Goal: Task Accomplishment & Management: Manage account settings

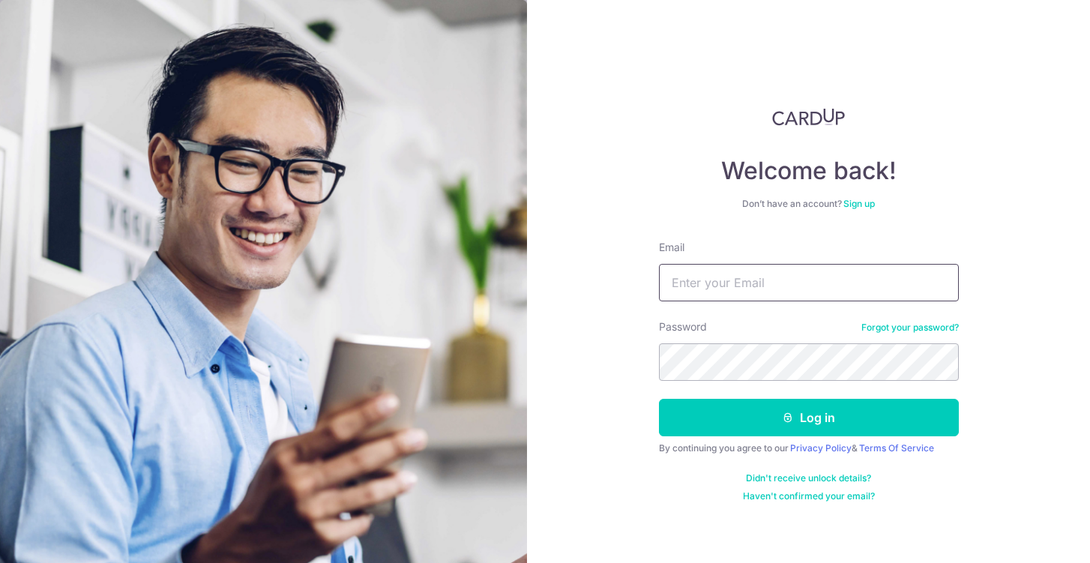
type input "steffi.08@gmail.com"
click at [808, 418] on button "Log in" at bounding box center [809, 417] width 300 height 37
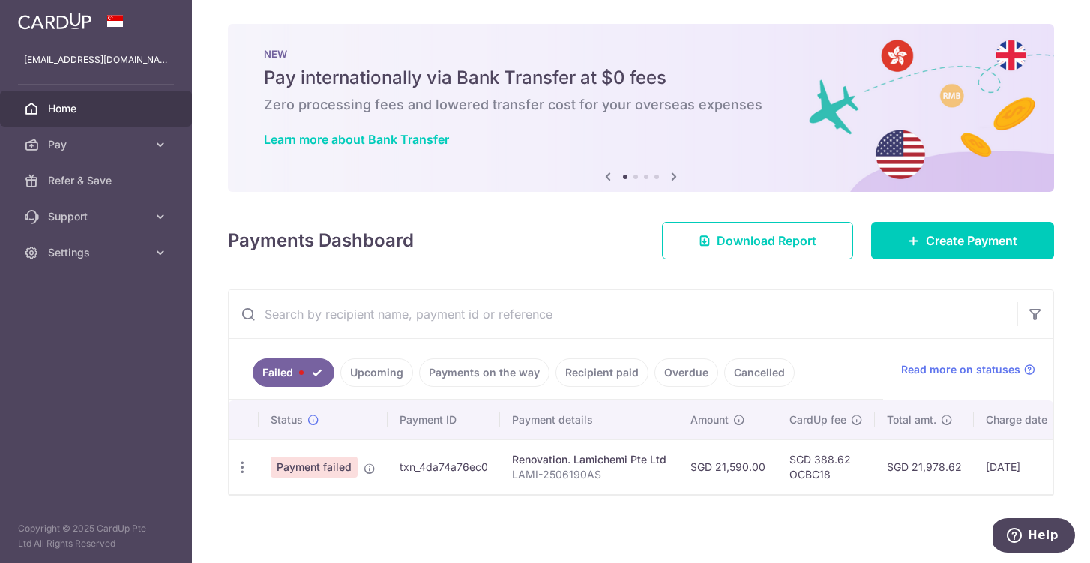
click at [334, 462] on span "Payment failed" at bounding box center [314, 467] width 87 height 21
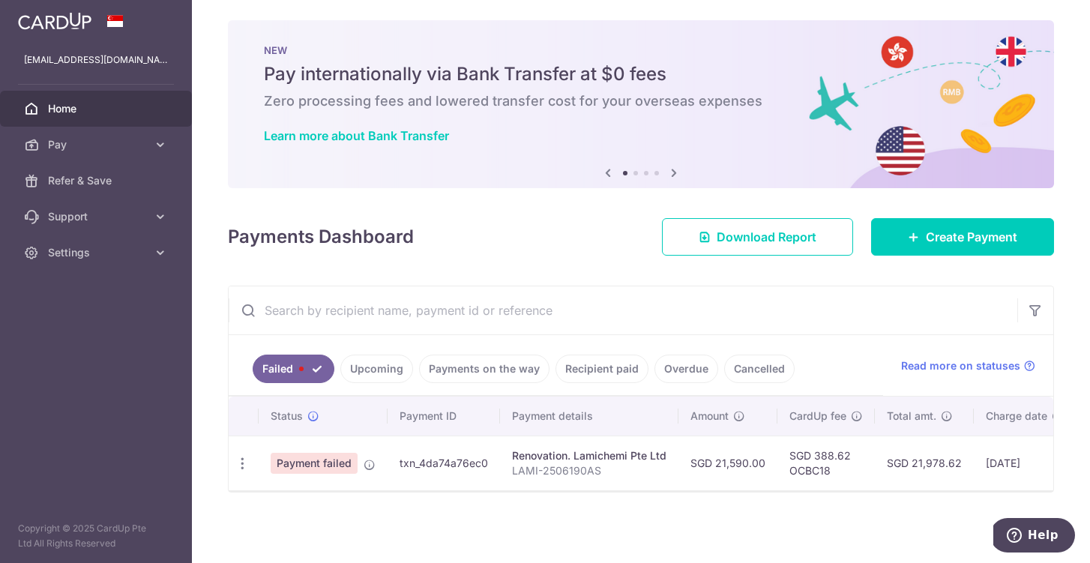
scroll to position [4, 0]
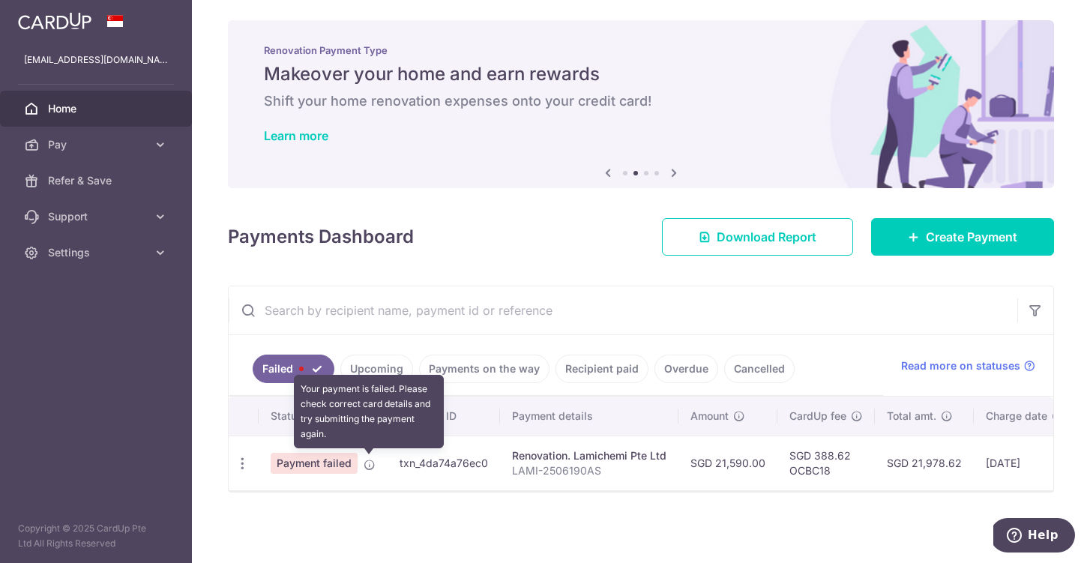
click at [371, 463] on icon at bounding box center [370, 465] width 12 height 12
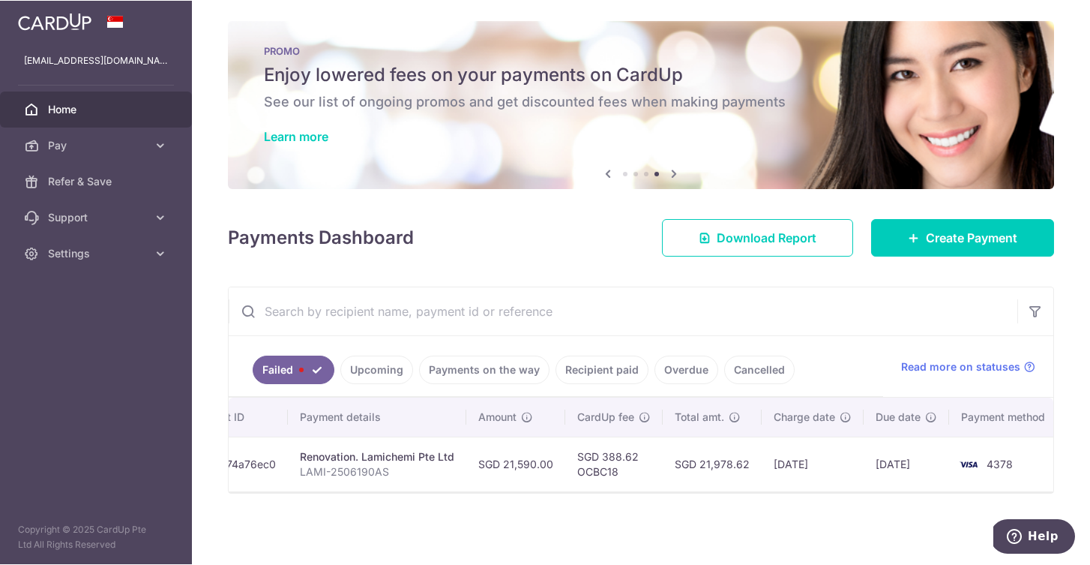
scroll to position [0, 211]
click at [935, 367] on span "Read more on statuses" at bounding box center [960, 365] width 119 height 15
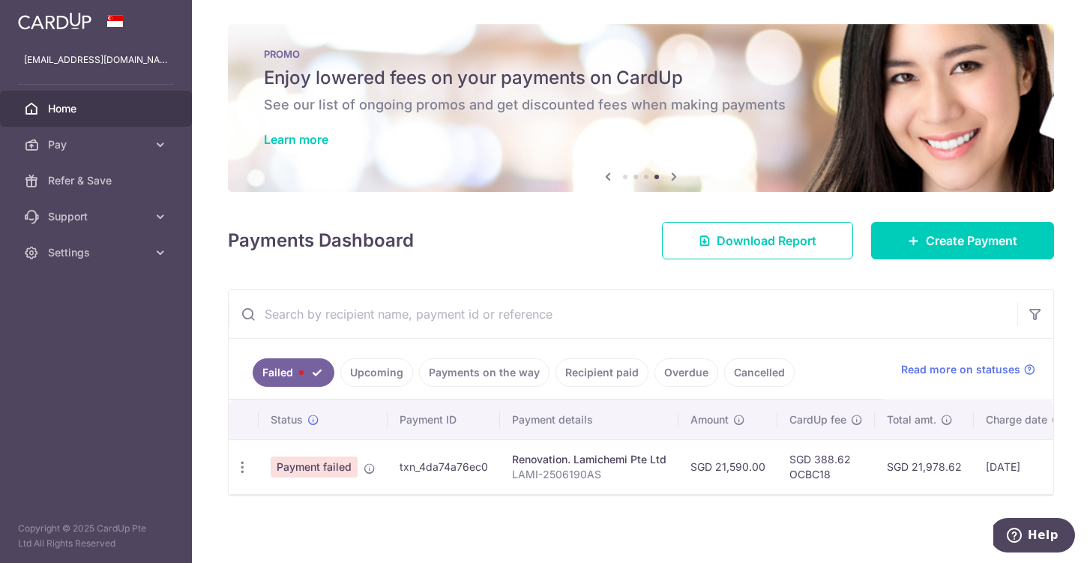
scroll to position [0, 0]
click at [310, 373] on link "Failed" at bounding box center [294, 372] width 82 height 28
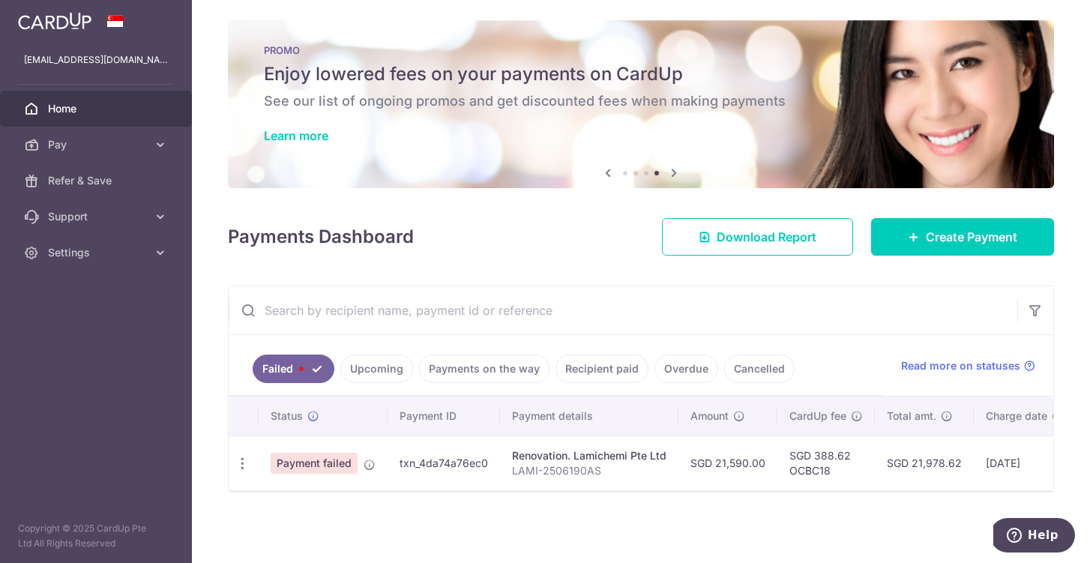
scroll to position [4, 0]
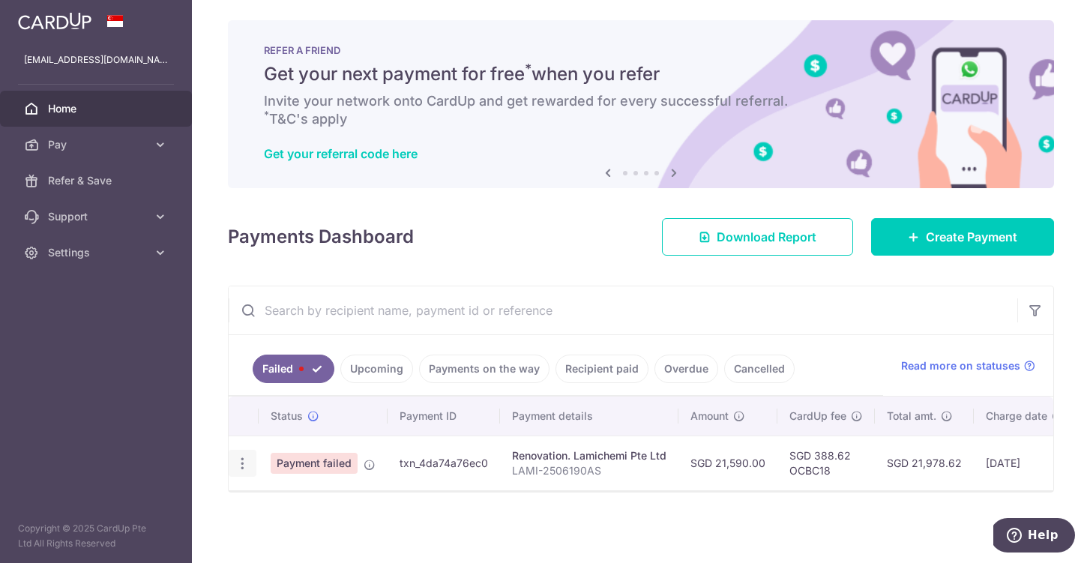
click at [241, 468] on icon "button" at bounding box center [243, 464] width 16 height 16
click at [270, 507] on link "Update payment" at bounding box center [307, 505] width 156 height 36
radio input "true"
type input "21,590.00"
type input "LAMI-2506190AS"
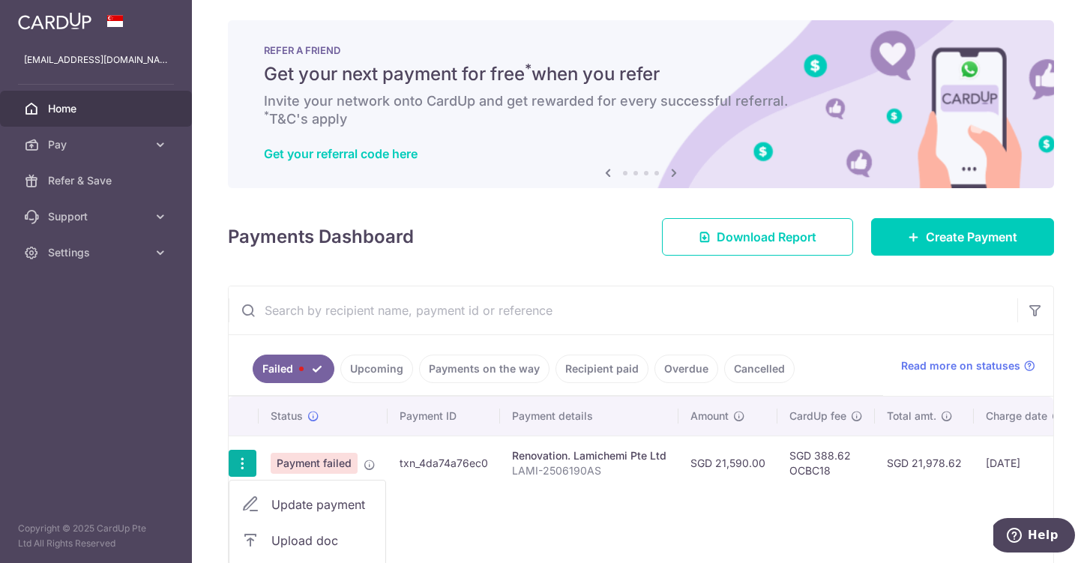
type input "20% and 35% in 2 weeks"
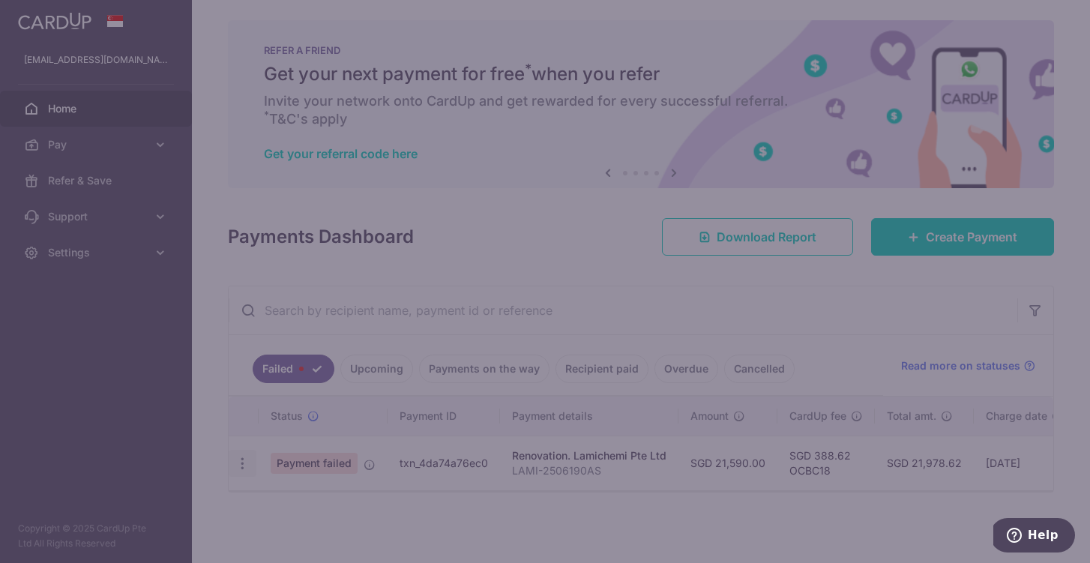
type input "OCBC18"
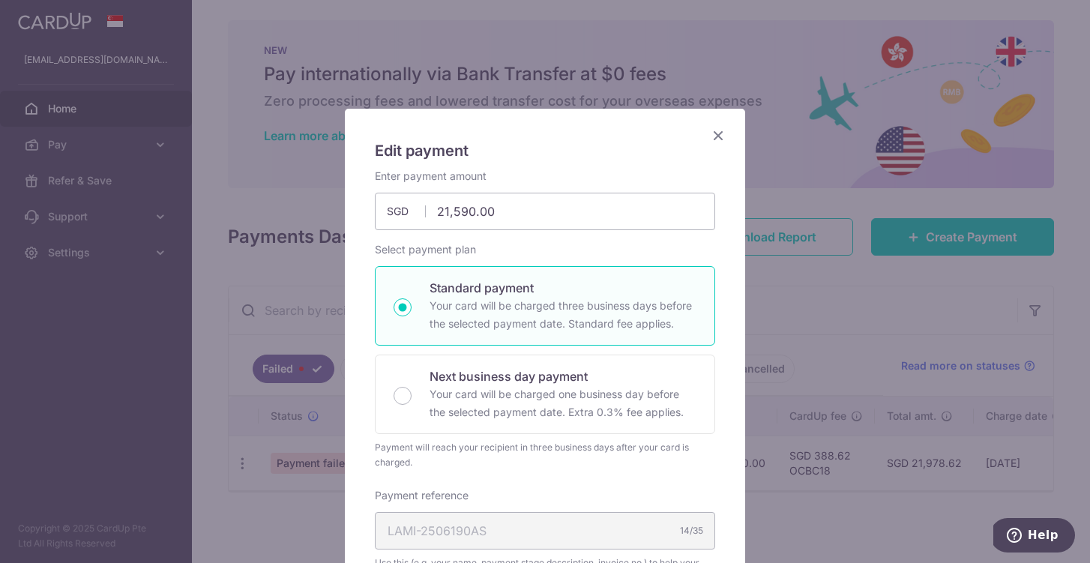
scroll to position [0, 0]
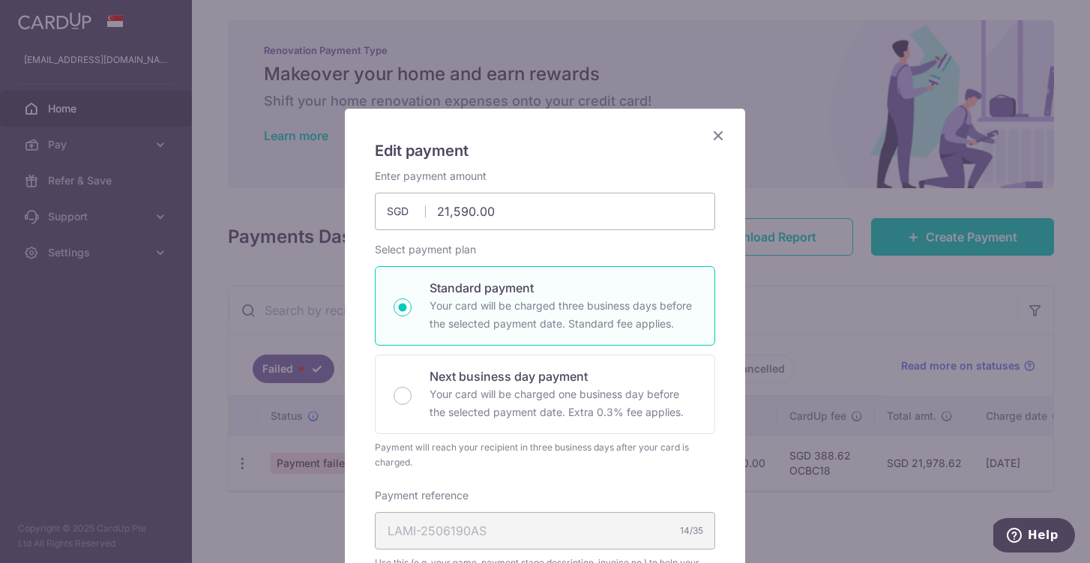
click at [719, 130] on icon "Close" at bounding box center [718, 135] width 18 height 19
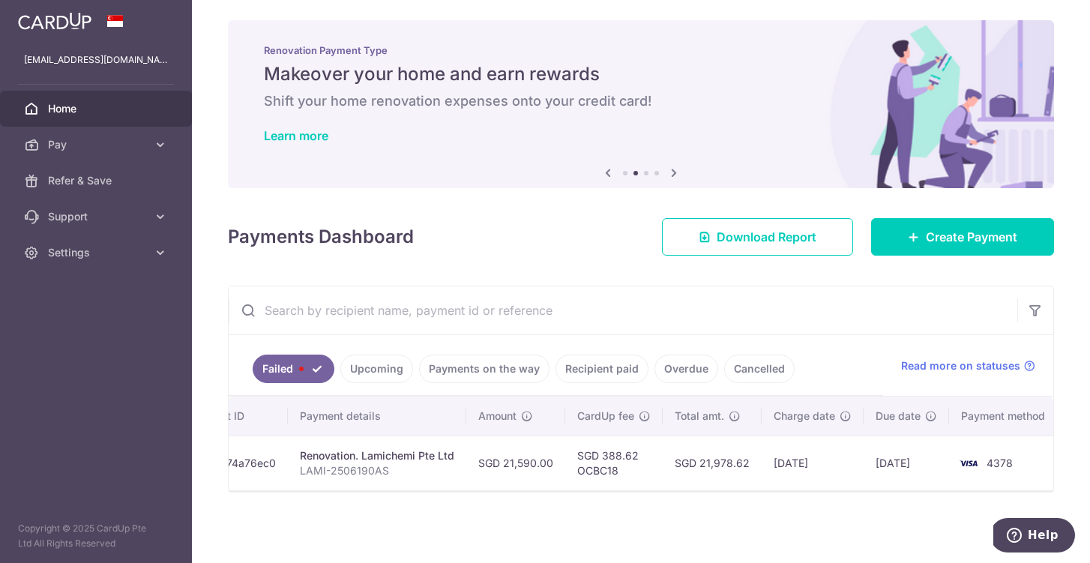
scroll to position [0, 211]
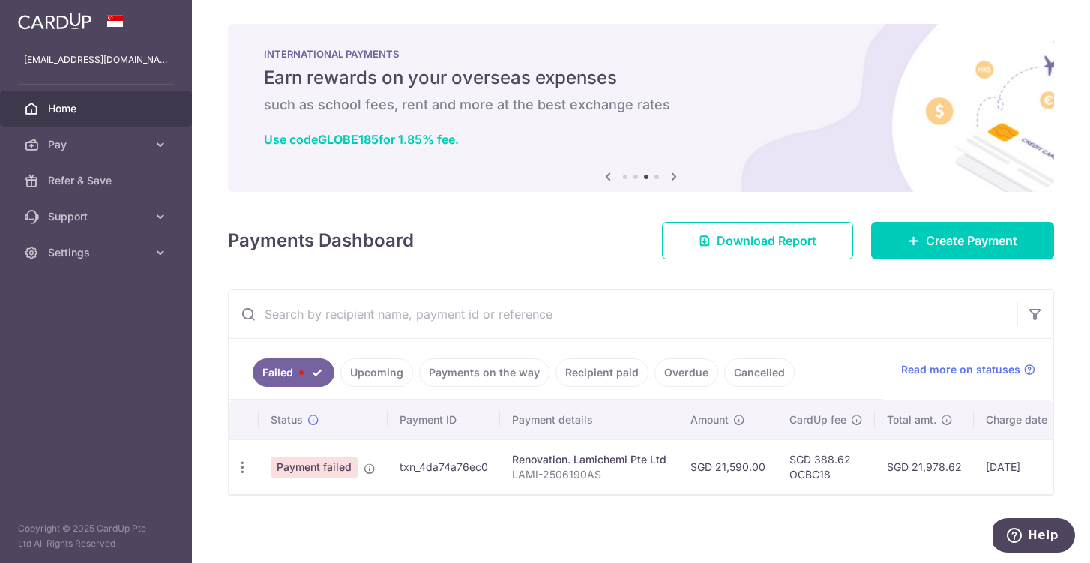
click at [373, 376] on link "Upcoming" at bounding box center [376, 372] width 73 height 28
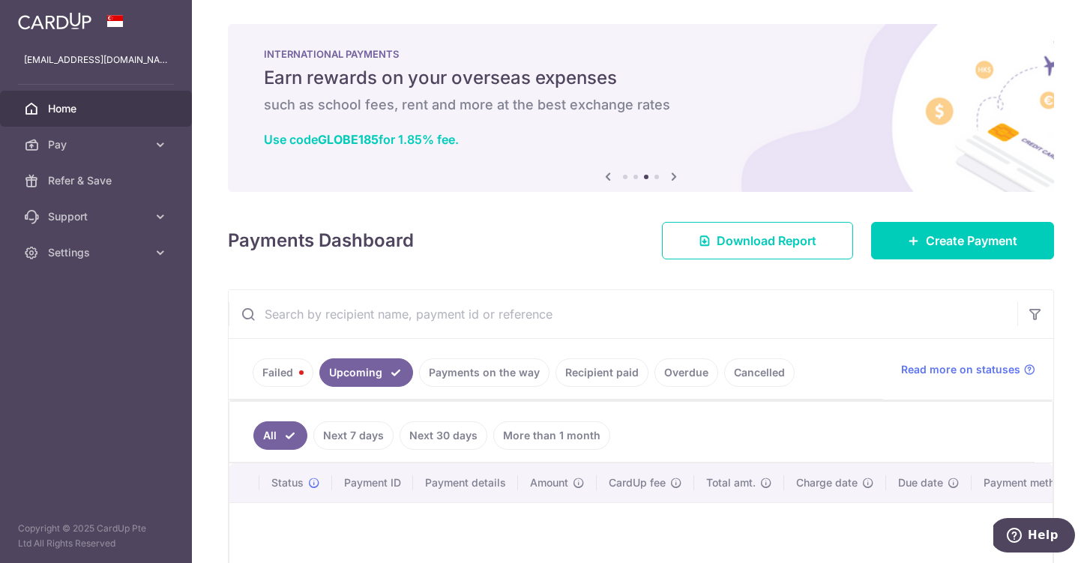
click at [625, 370] on link "Recipient paid" at bounding box center [602, 372] width 93 height 28
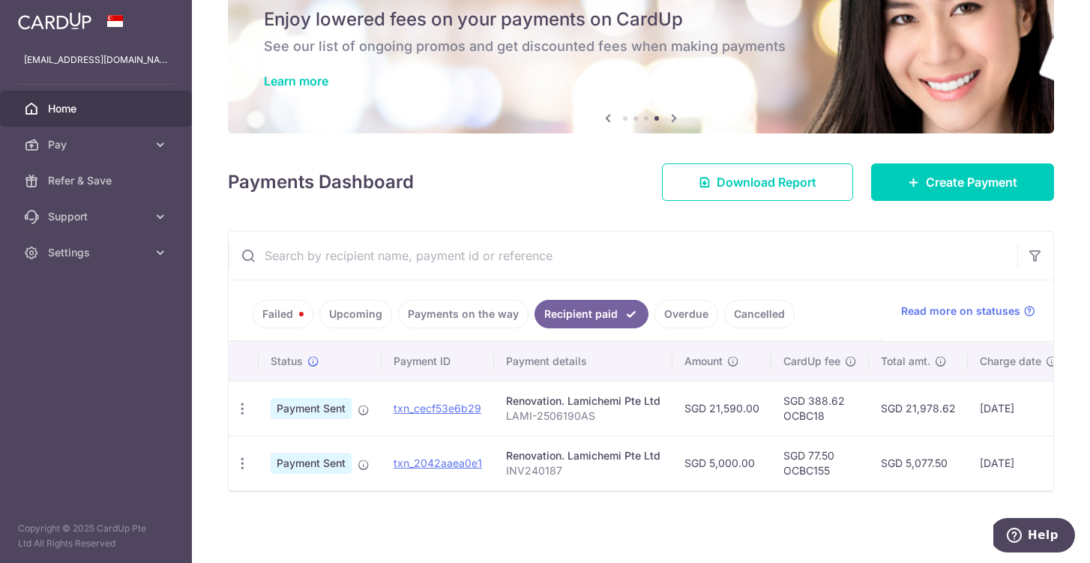
scroll to position [58, 0]
click at [686, 319] on link "Overdue" at bounding box center [687, 314] width 64 height 28
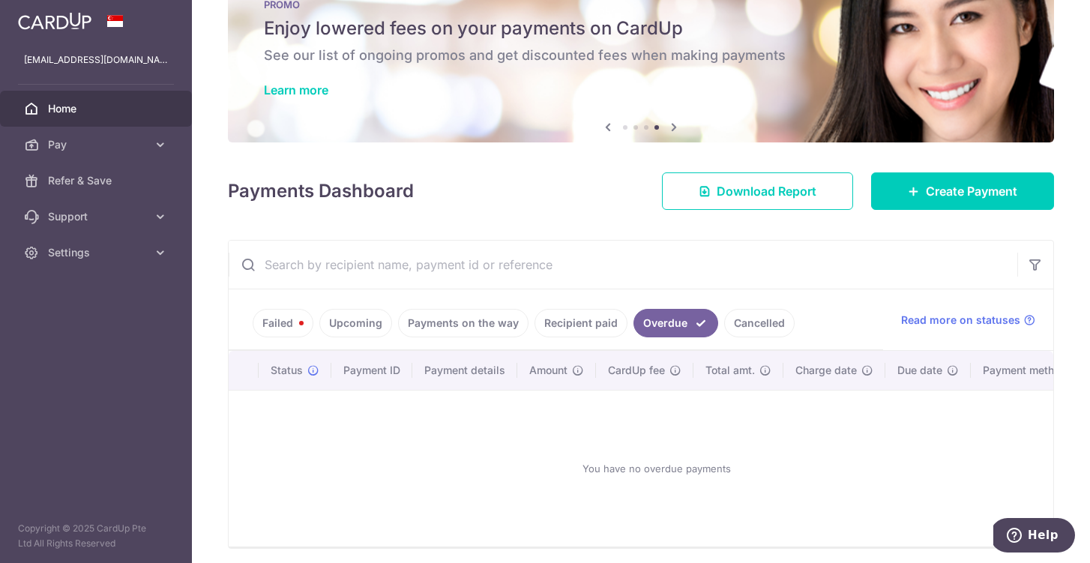
click at [593, 320] on link "Recipient paid" at bounding box center [581, 323] width 93 height 28
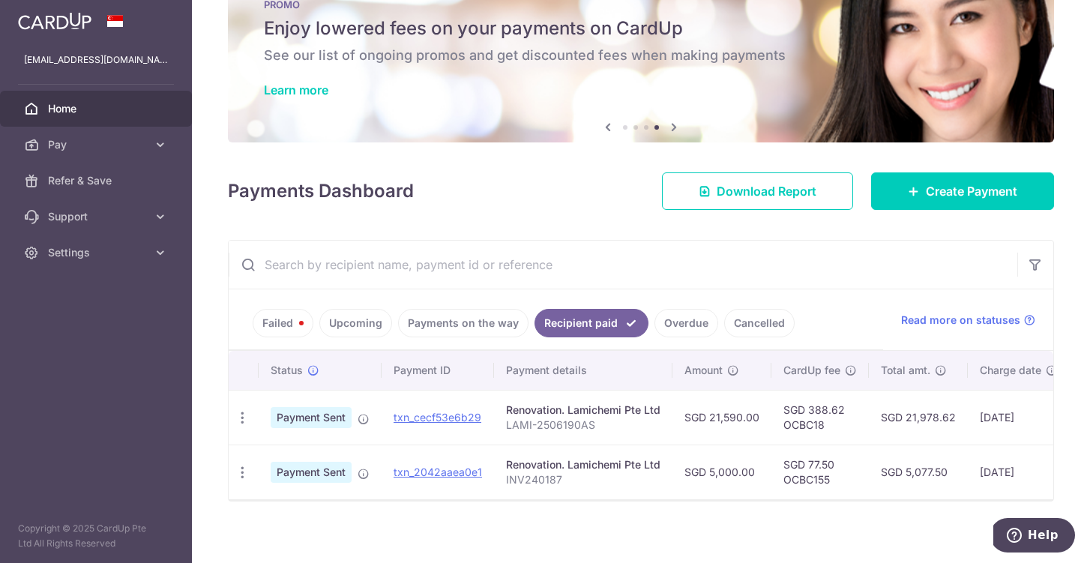
click at [283, 331] on link "Failed" at bounding box center [283, 323] width 61 height 28
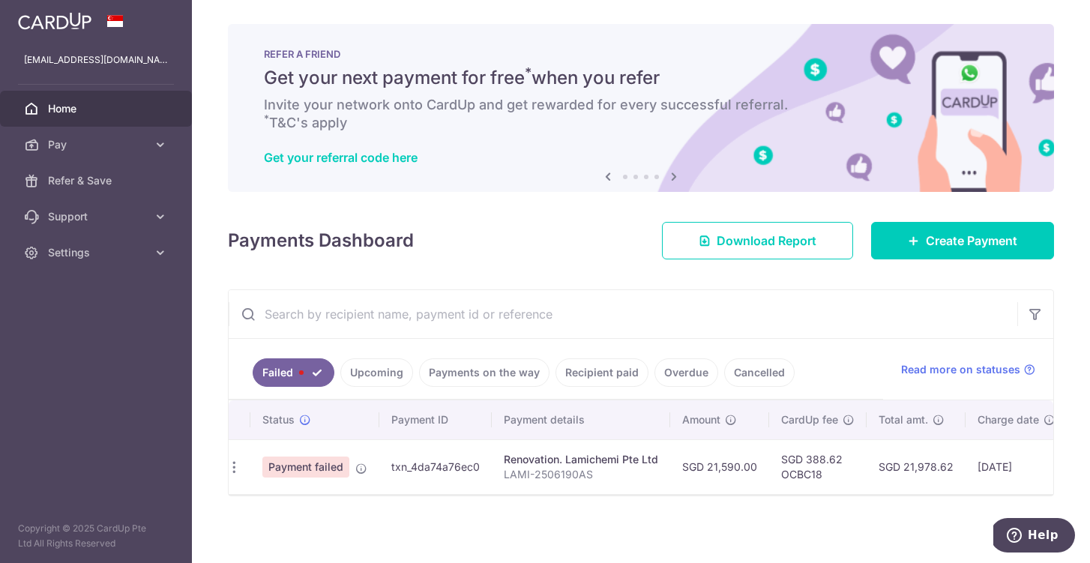
scroll to position [0, 0]
click at [618, 366] on link "Recipient paid" at bounding box center [602, 372] width 93 height 28
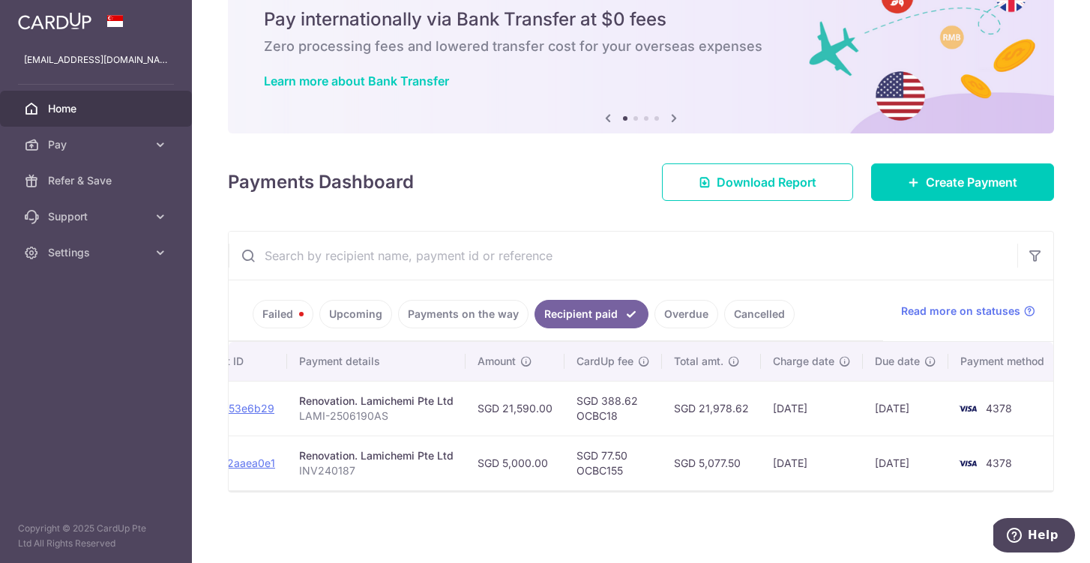
scroll to position [0, 206]
click at [283, 306] on link "Failed" at bounding box center [283, 314] width 61 height 28
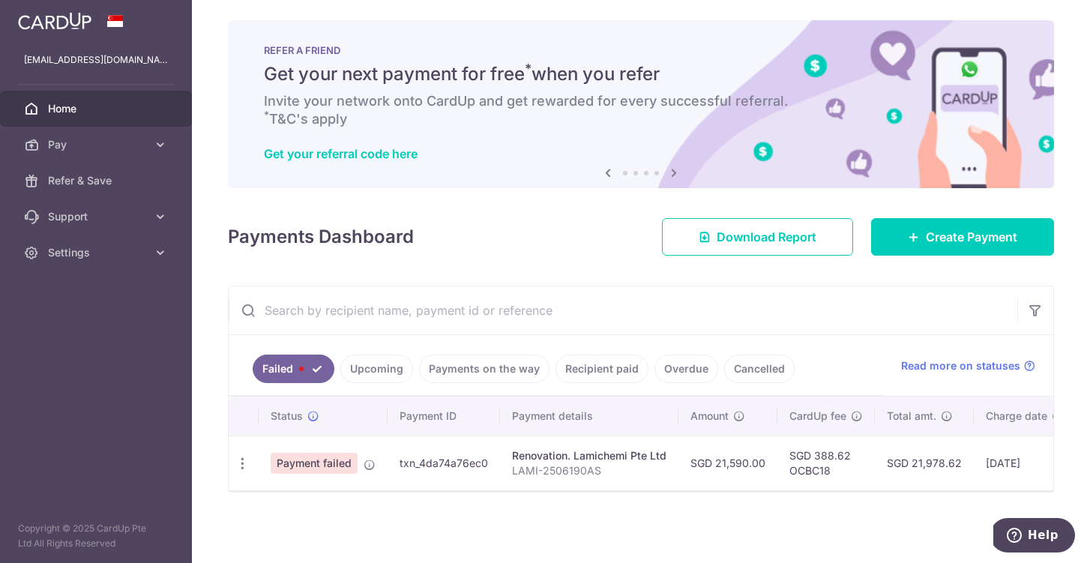
scroll to position [0, 0]
drag, startPoint x: 492, startPoint y: 463, endPoint x: 398, endPoint y: 465, distance: 93.8
click at [398, 465] on td "txn_4da74a76ec0" at bounding box center [444, 463] width 112 height 55
copy td "txn_4da74a76ec0"
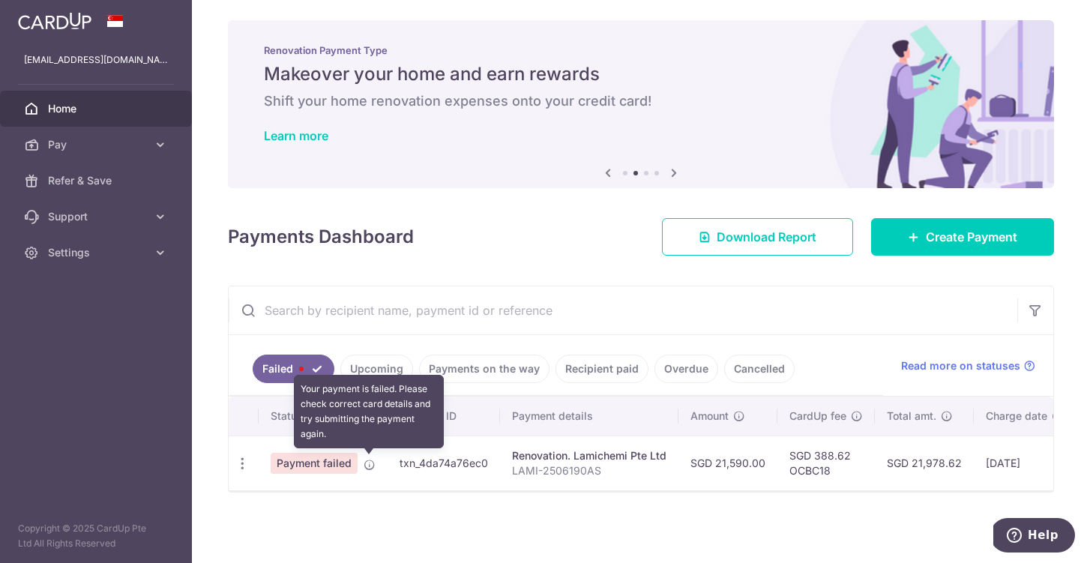
click at [364, 464] on icon at bounding box center [370, 465] width 12 height 12
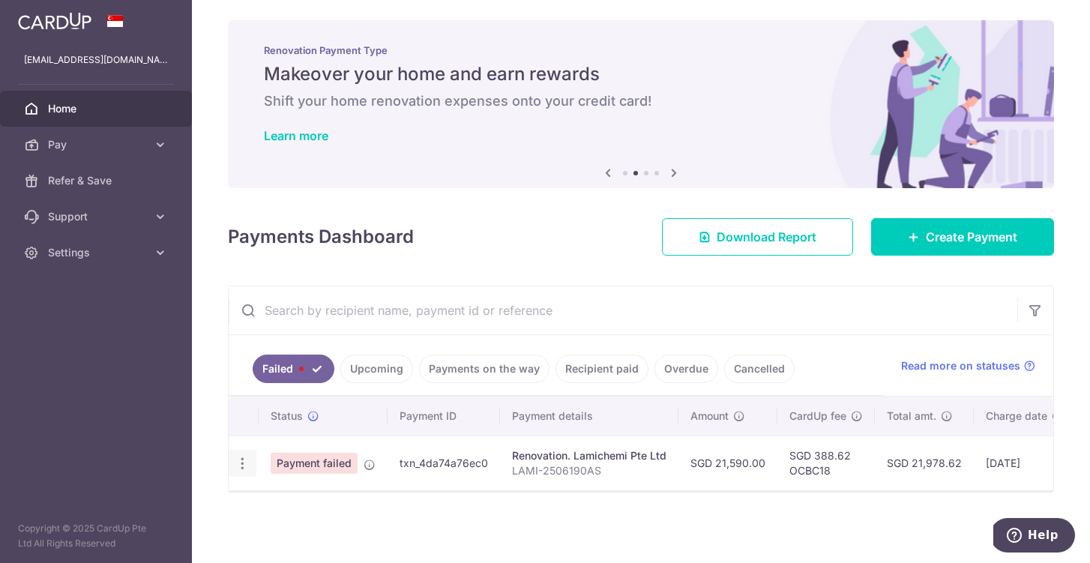
click at [244, 469] on icon "button" at bounding box center [243, 464] width 16 height 16
click at [289, 499] on span "Update payment" at bounding box center [322, 505] width 102 height 18
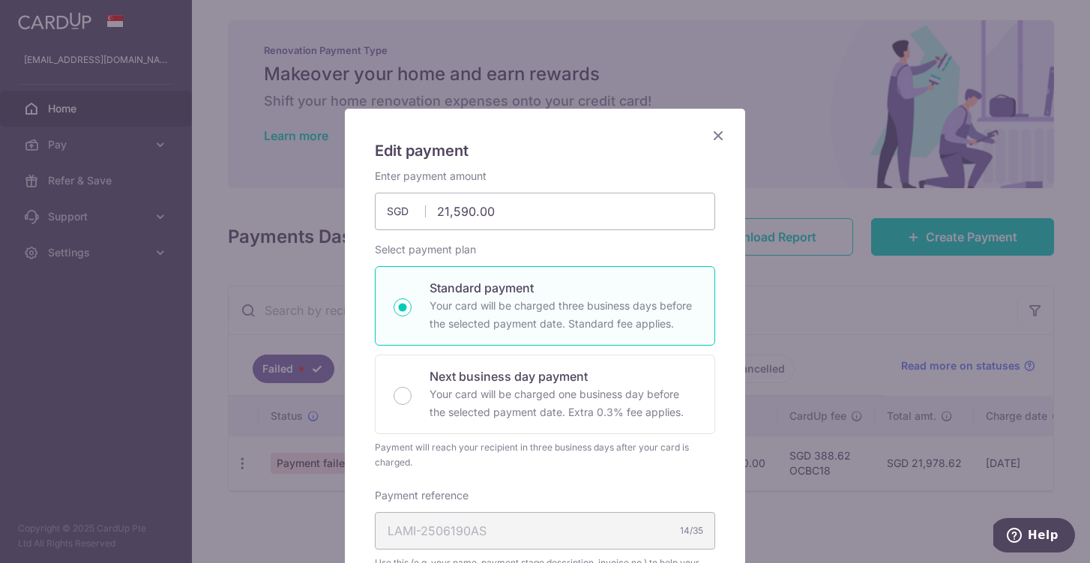
click at [724, 137] on icon "Close" at bounding box center [718, 135] width 18 height 19
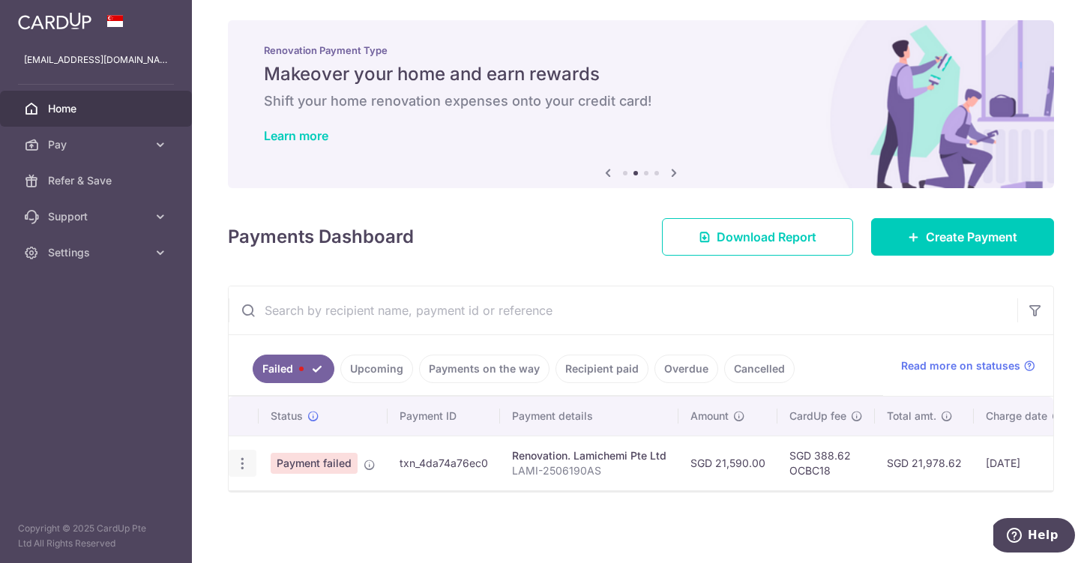
click at [241, 463] on icon "button" at bounding box center [243, 464] width 16 height 16
click at [289, 539] on span "Upload doc" at bounding box center [322, 541] width 102 height 18
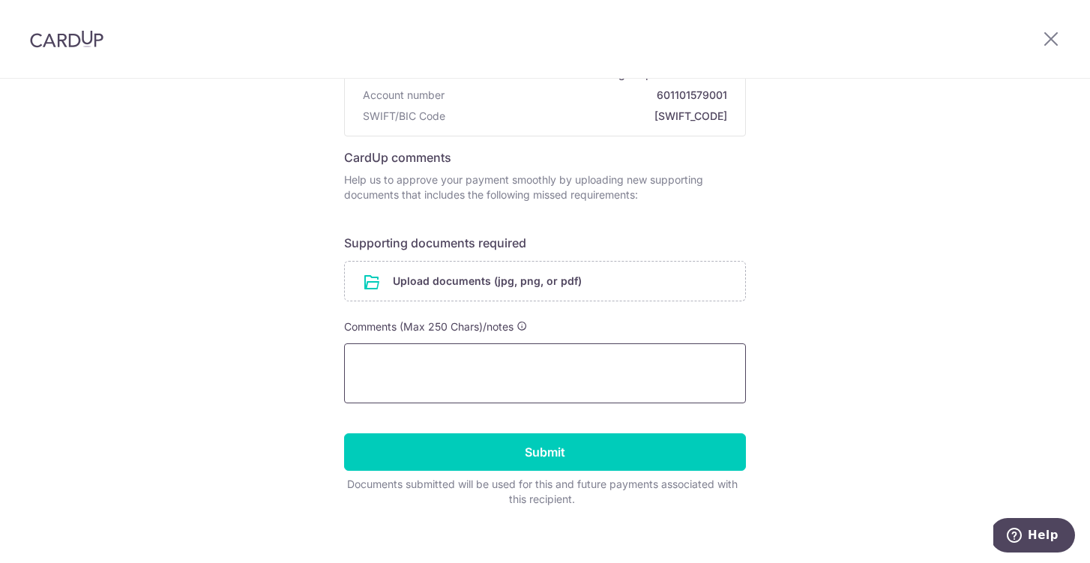
click at [412, 363] on textarea at bounding box center [545, 373] width 402 height 60
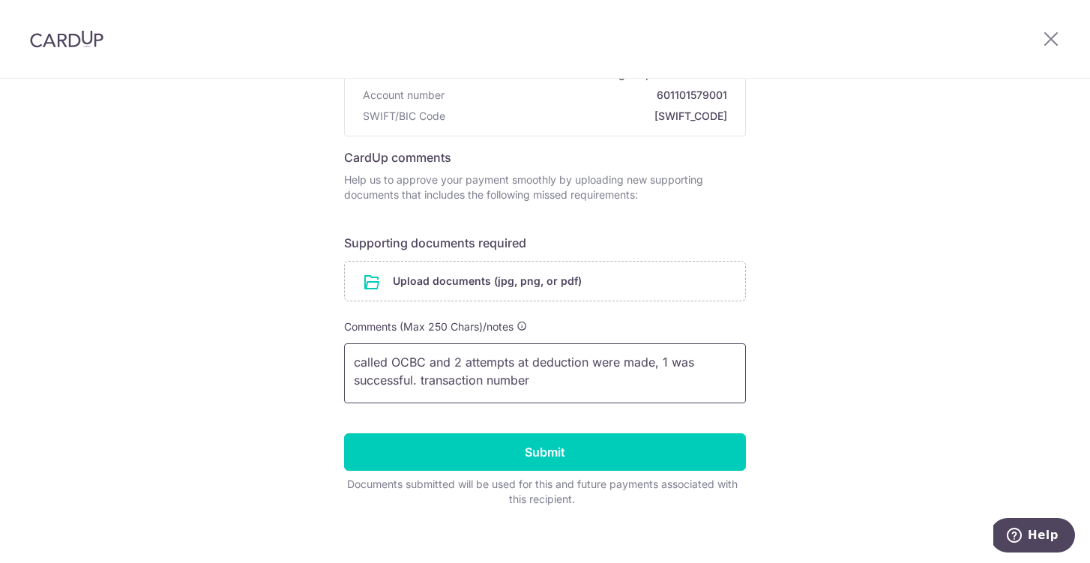
paste textarea "305252252479810"
type textarea "called OCBC and 2 attempts at deduction were made, 1 was successful. transactio…"
click at [443, 292] on input "file" at bounding box center [545, 281] width 400 height 39
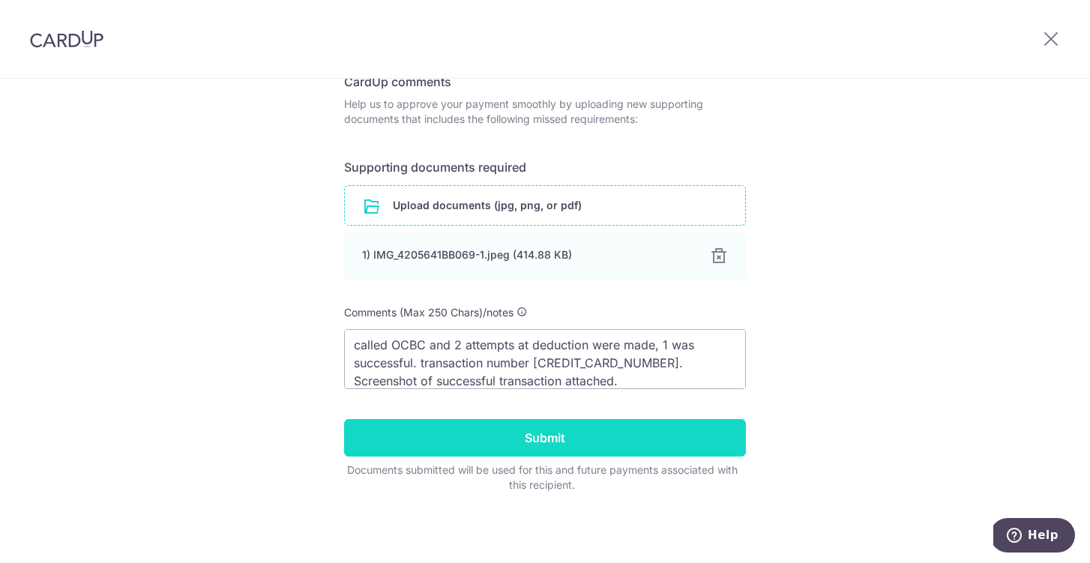
scroll to position [256, 0]
click at [532, 438] on input "Submit" at bounding box center [545, 437] width 402 height 37
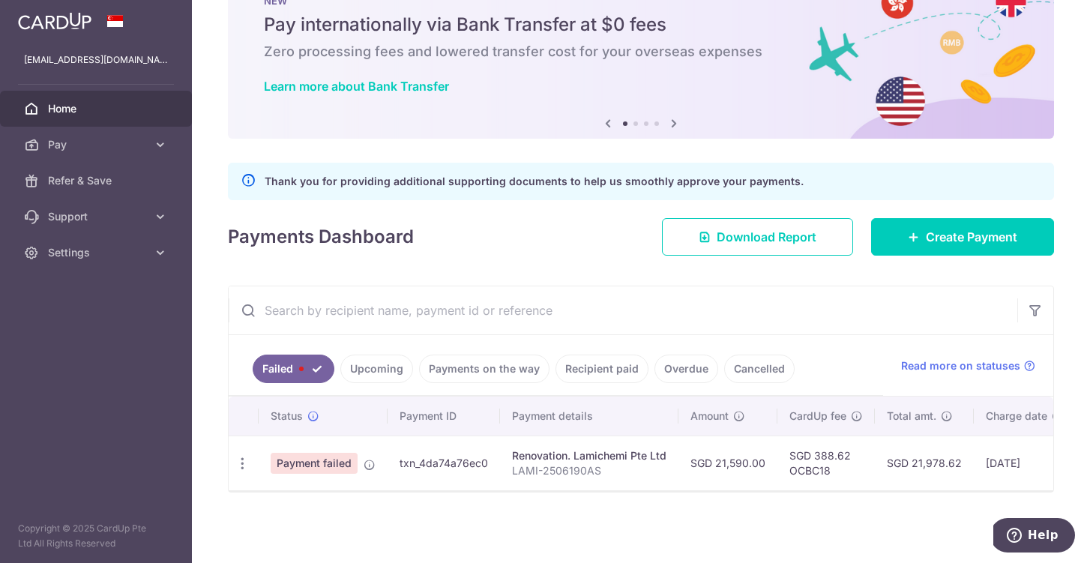
scroll to position [53, 0]
click at [237, 466] on icon "button" at bounding box center [243, 464] width 16 height 16
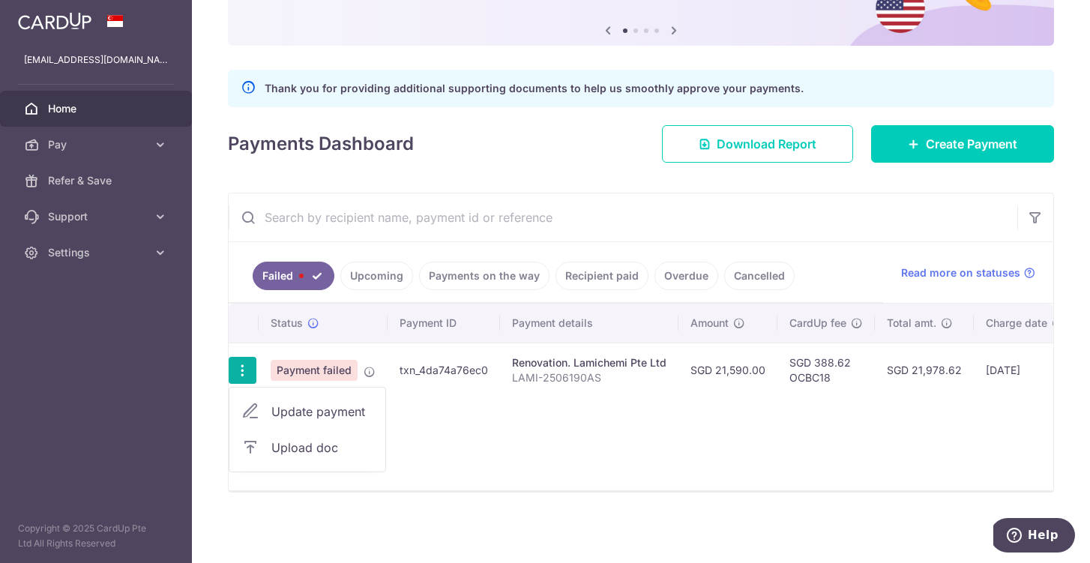
click at [556, 447] on div "Status Payment ID Payment details Amount CardUp fee Total amt. Charge date Due …" at bounding box center [641, 397] width 825 height 187
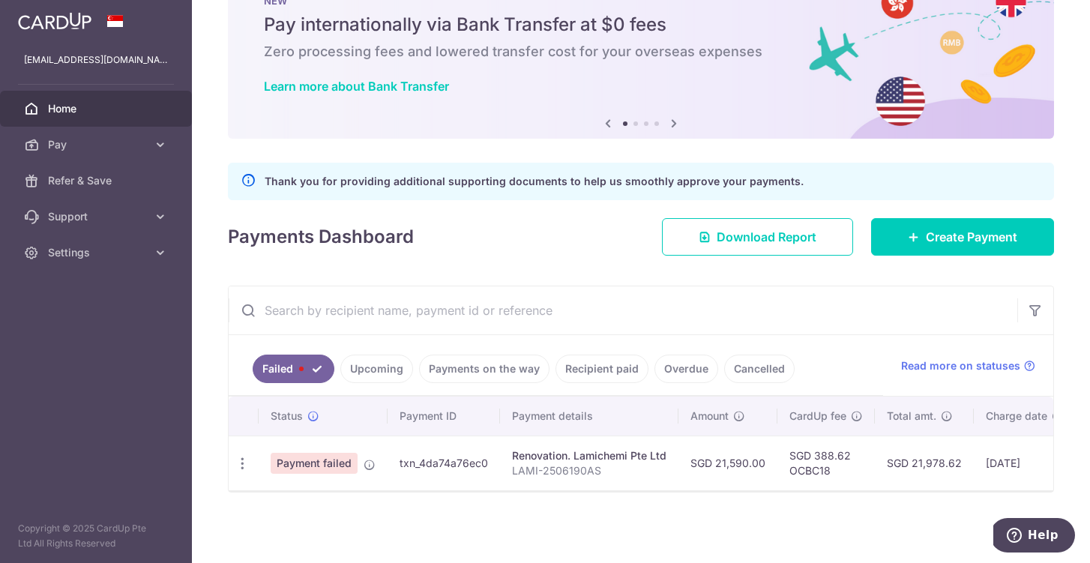
click at [1037, 540] on span "Help" at bounding box center [1043, 535] width 31 height 13
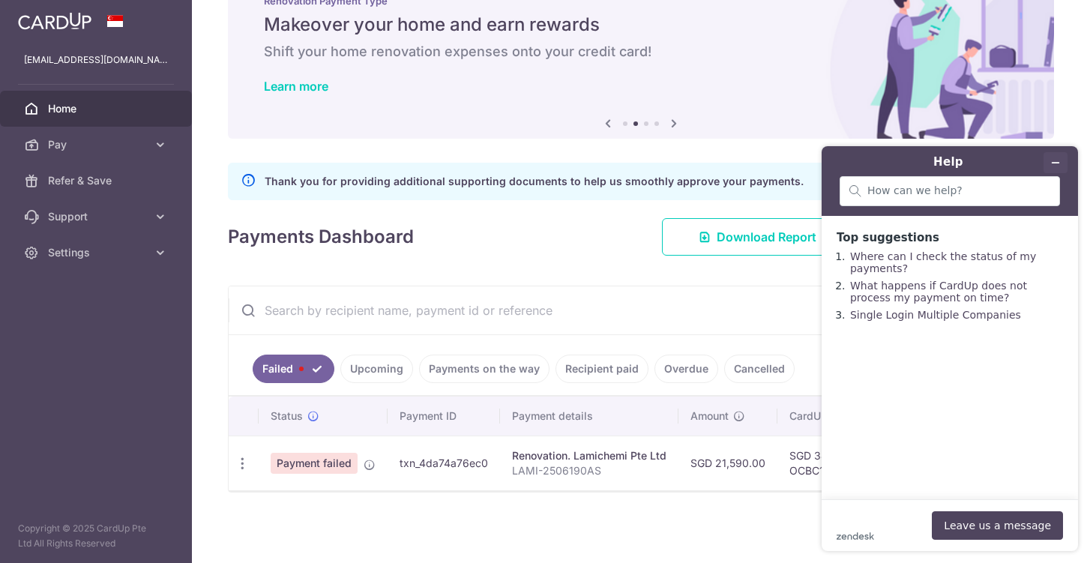
click at [1056, 163] on icon "Minimize widget" at bounding box center [1056, 163] width 7 height 0
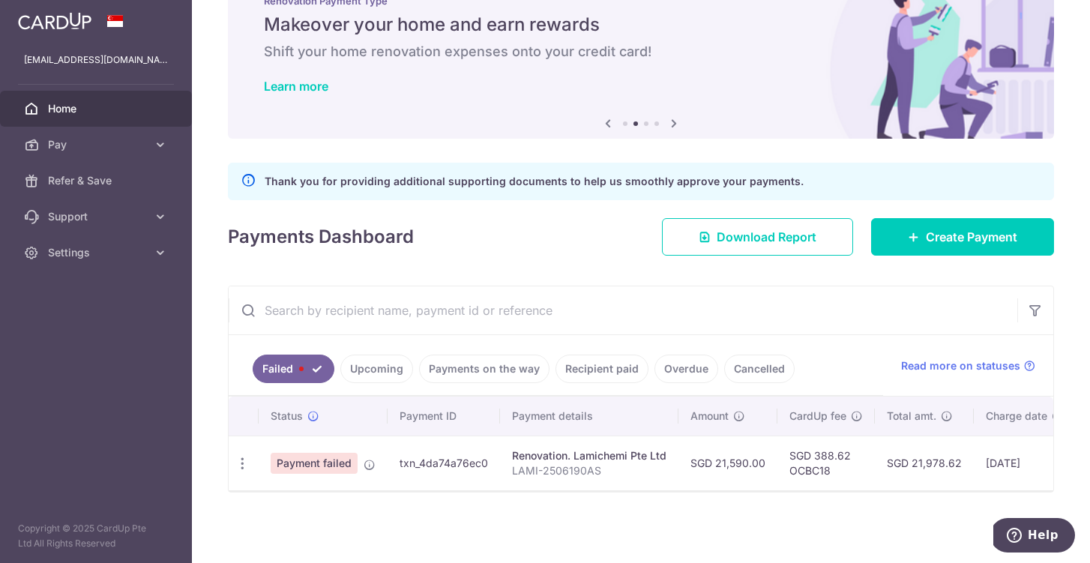
click at [366, 370] on link "Upcoming" at bounding box center [376, 369] width 73 height 28
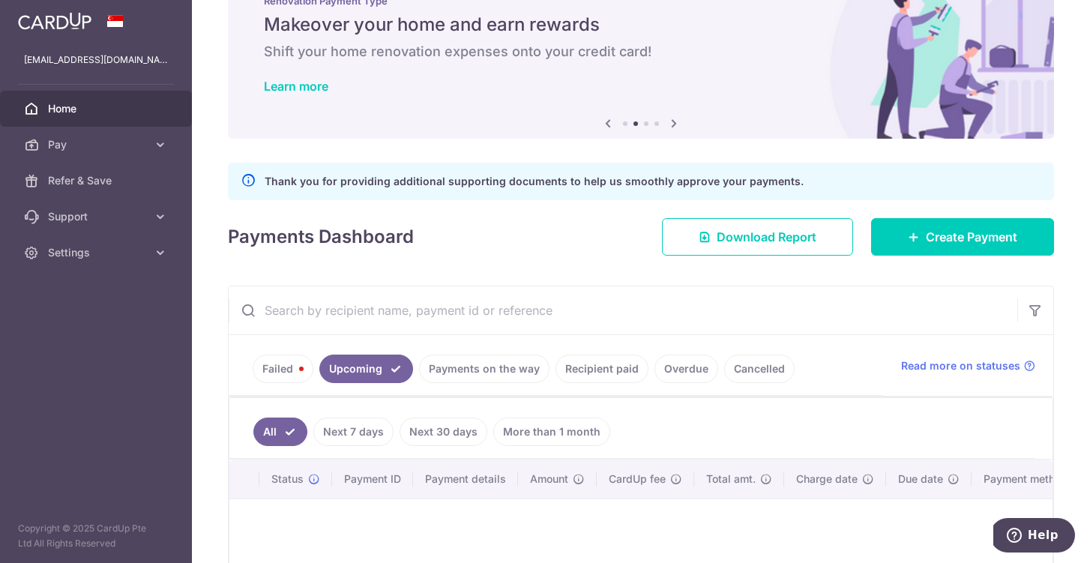
click at [482, 364] on link "Payments on the way" at bounding box center [484, 369] width 130 height 28
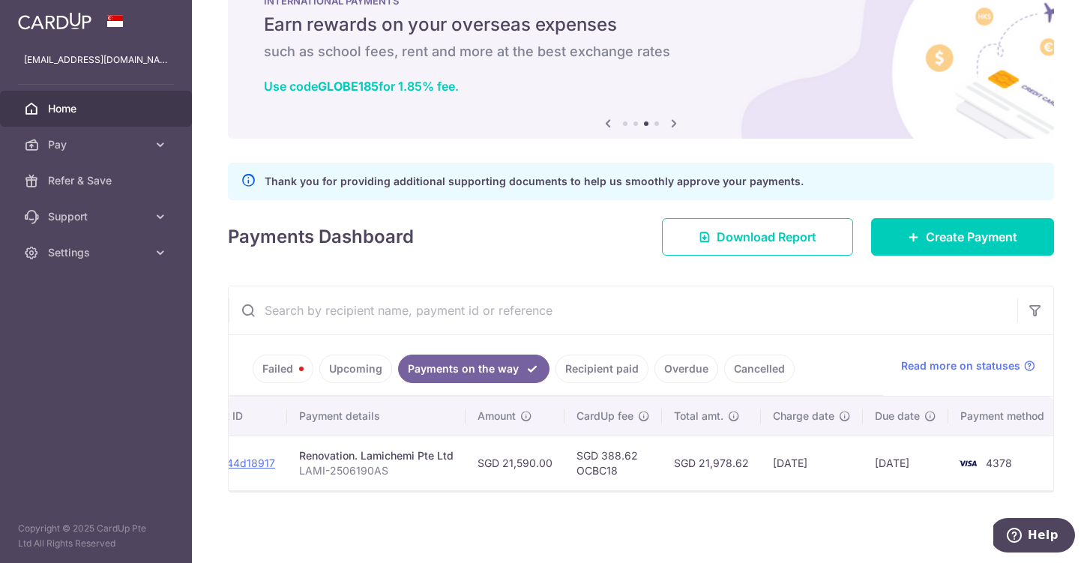
scroll to position [0, 225]
click at [613, 377] on link "Recipient paid" at bounding box center [602, 369] width 93 height 28
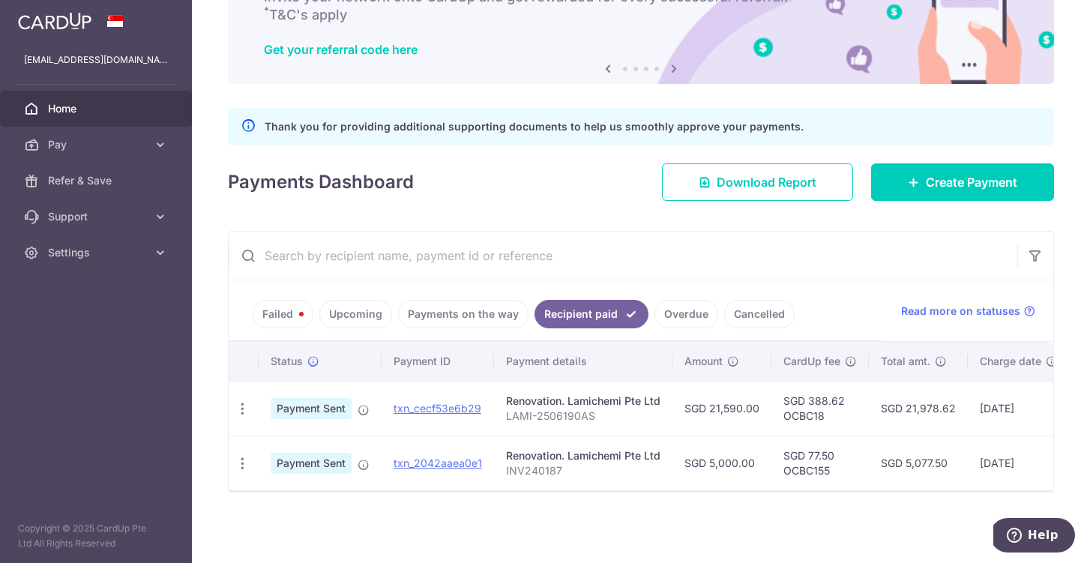
scroll to position [108, 0]
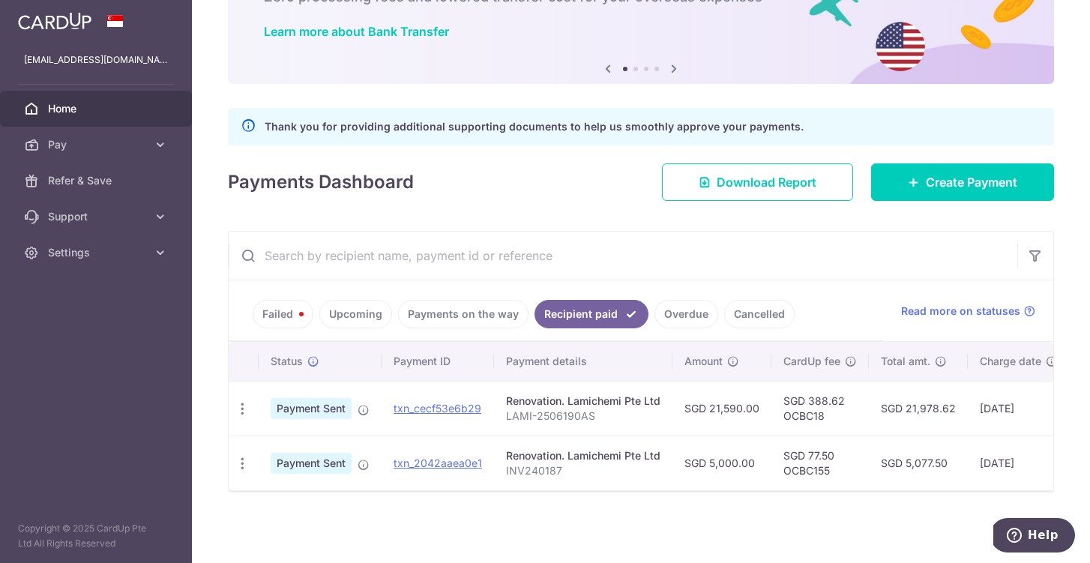
click at [450, 316] on link "Payments on the way" at bounding box center [463, 314] width 130 height 28
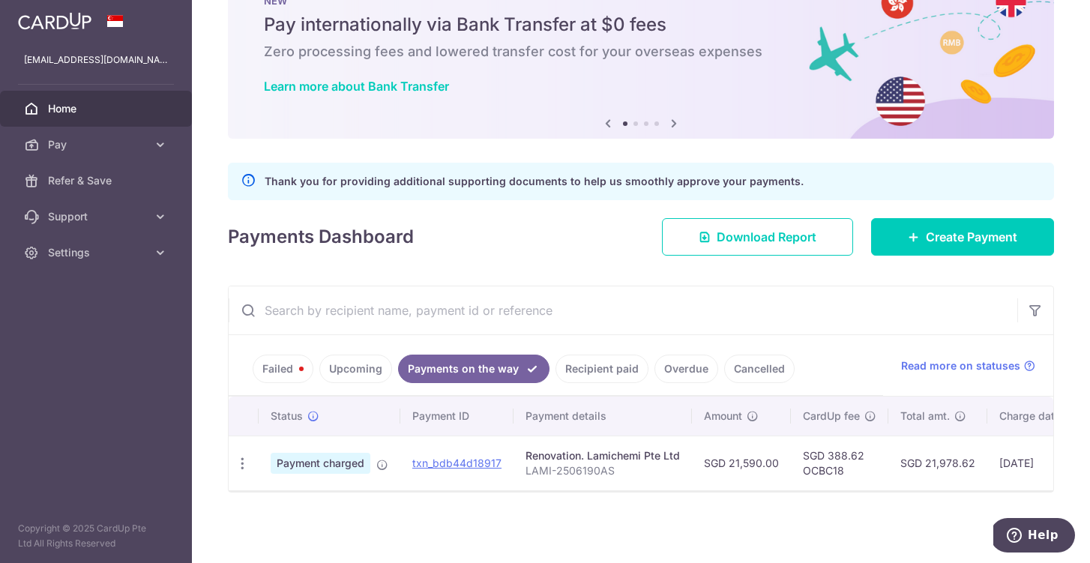
scroll to position [53, 0]
click at [285, 358] on link "Failed" at bounding box center [283, 369] width 61 height 28
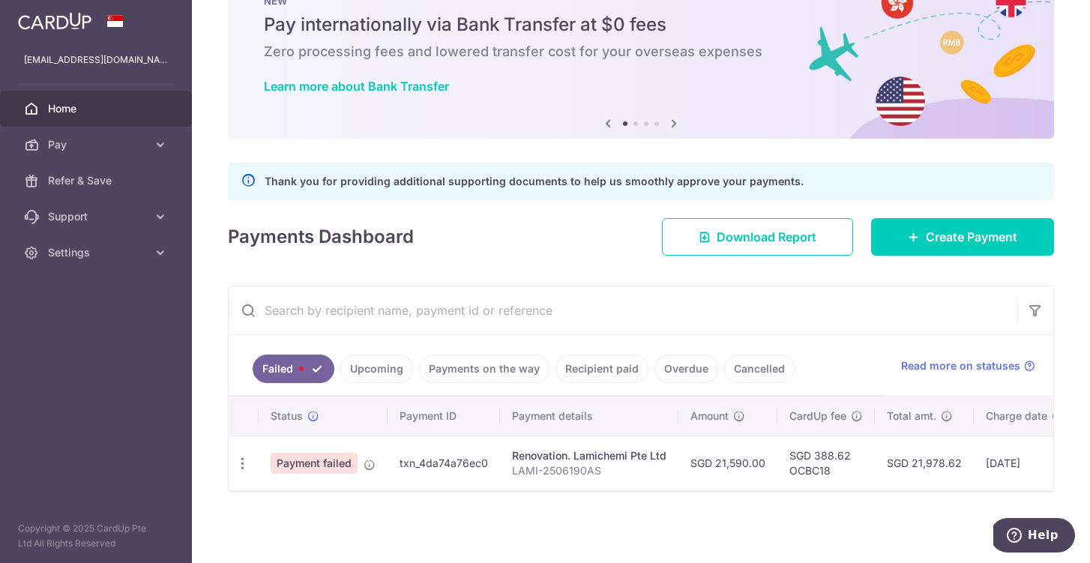
click at [478, 365] on link "Payments on the way" at bounding box center [484, 369] width 130 height 28
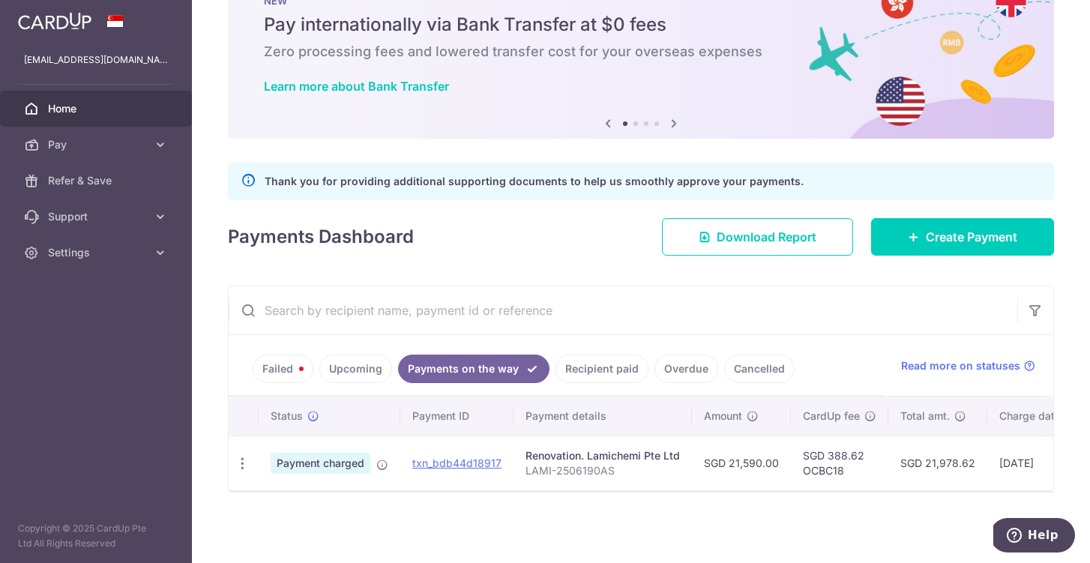
click at [281, 375] on link "Failed" at bounding box center [283, 369] width 61 height 28
